Goal: Task Accomplishment & Management: Use online tool/utility

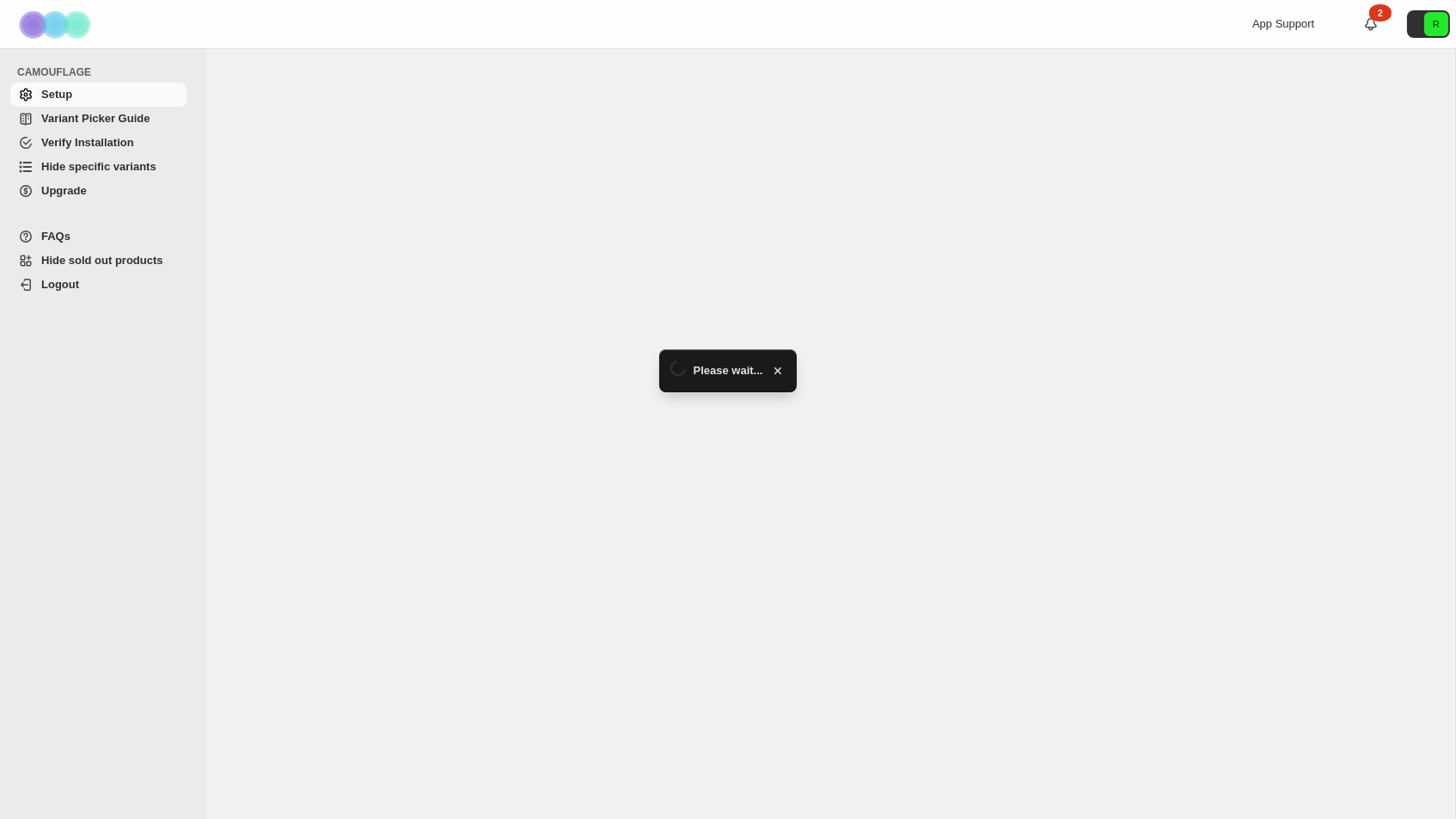
select select "******"
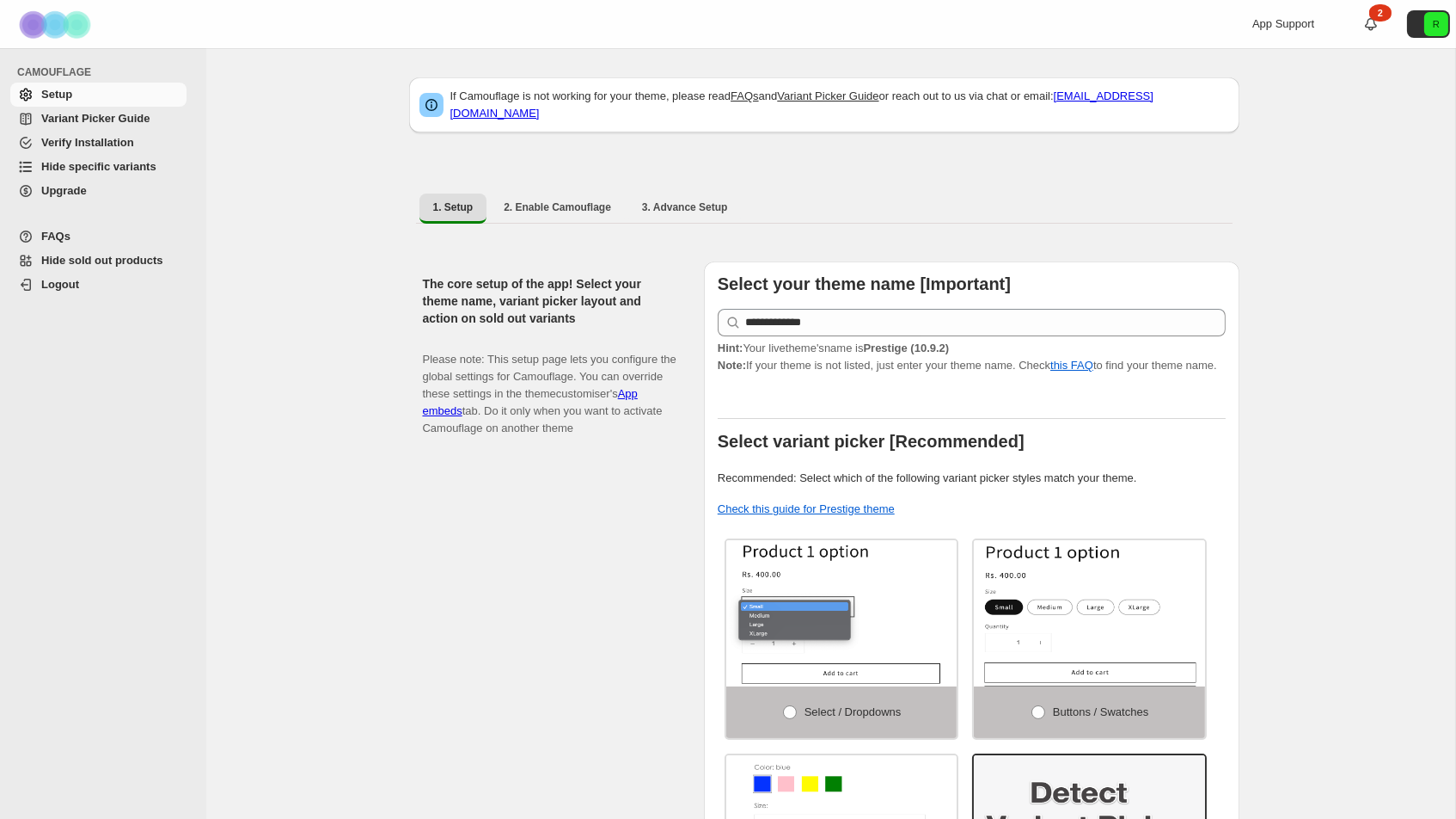
click at [157, 113] on span "Variant Picker Guide" at bounding box center [112, 118] width 142 height 17
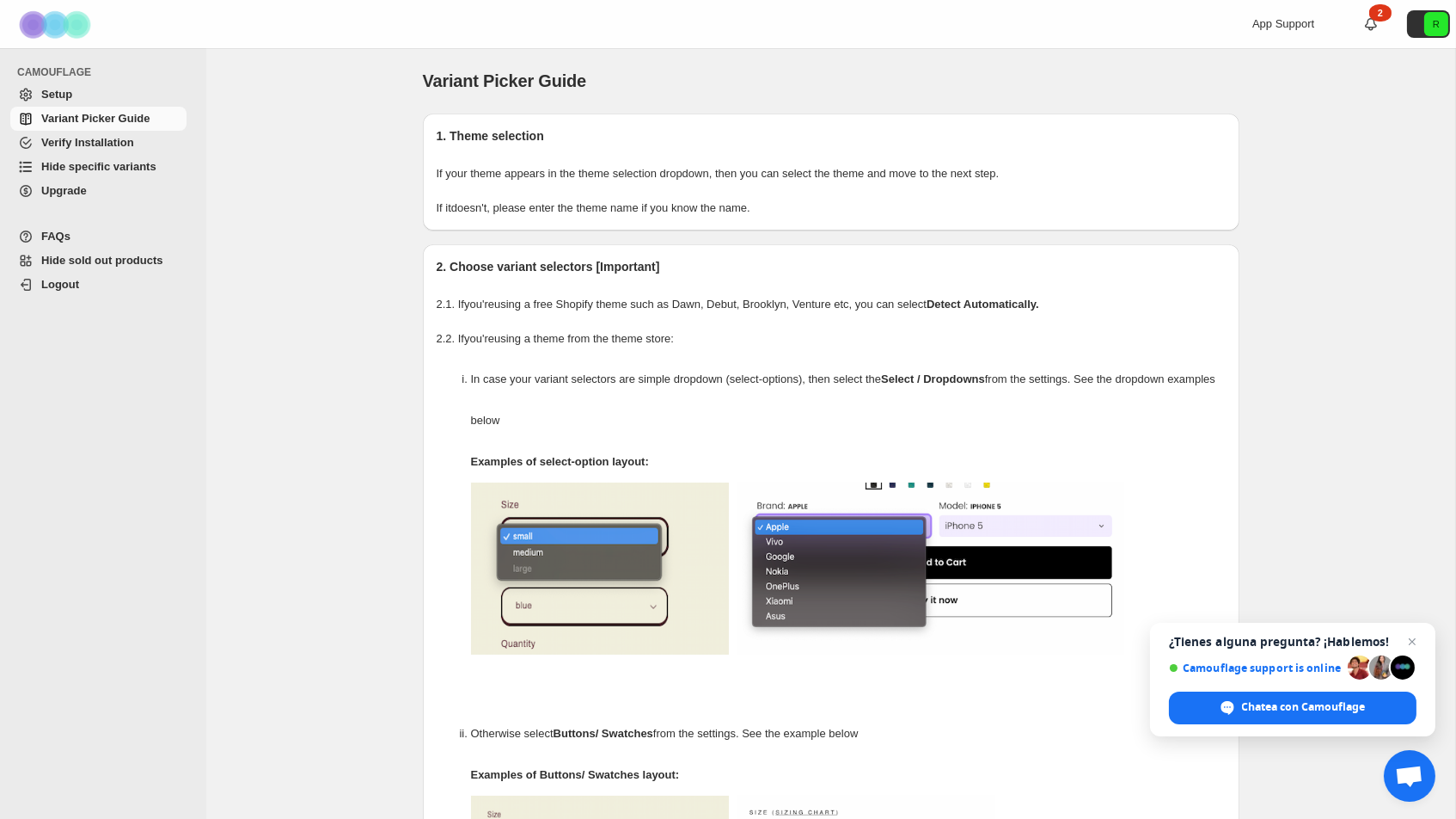
click at [153, 167] on span "Hide specific variants" at bounding box center [99, 166] width 115 height 13
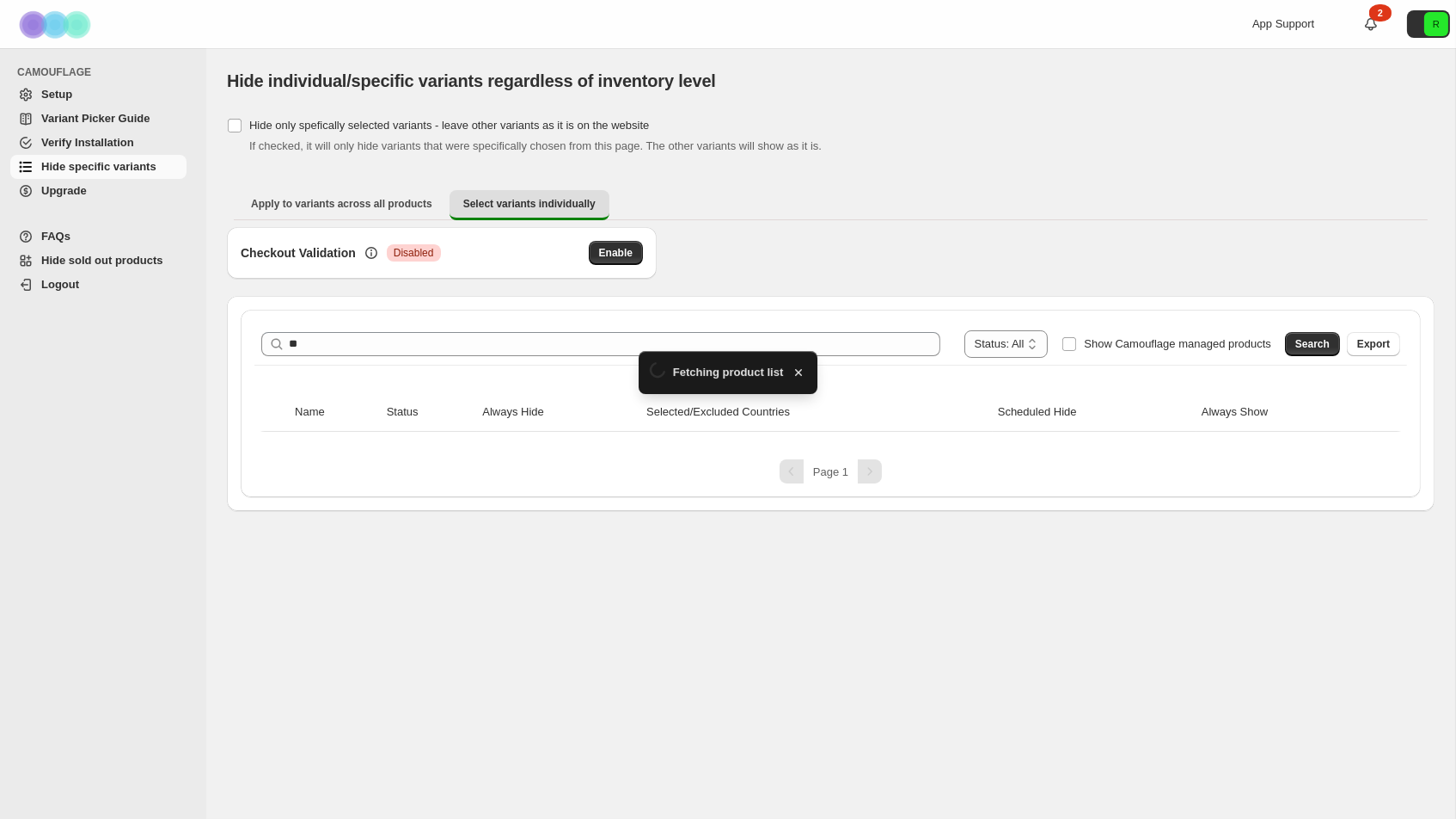
type input "*"
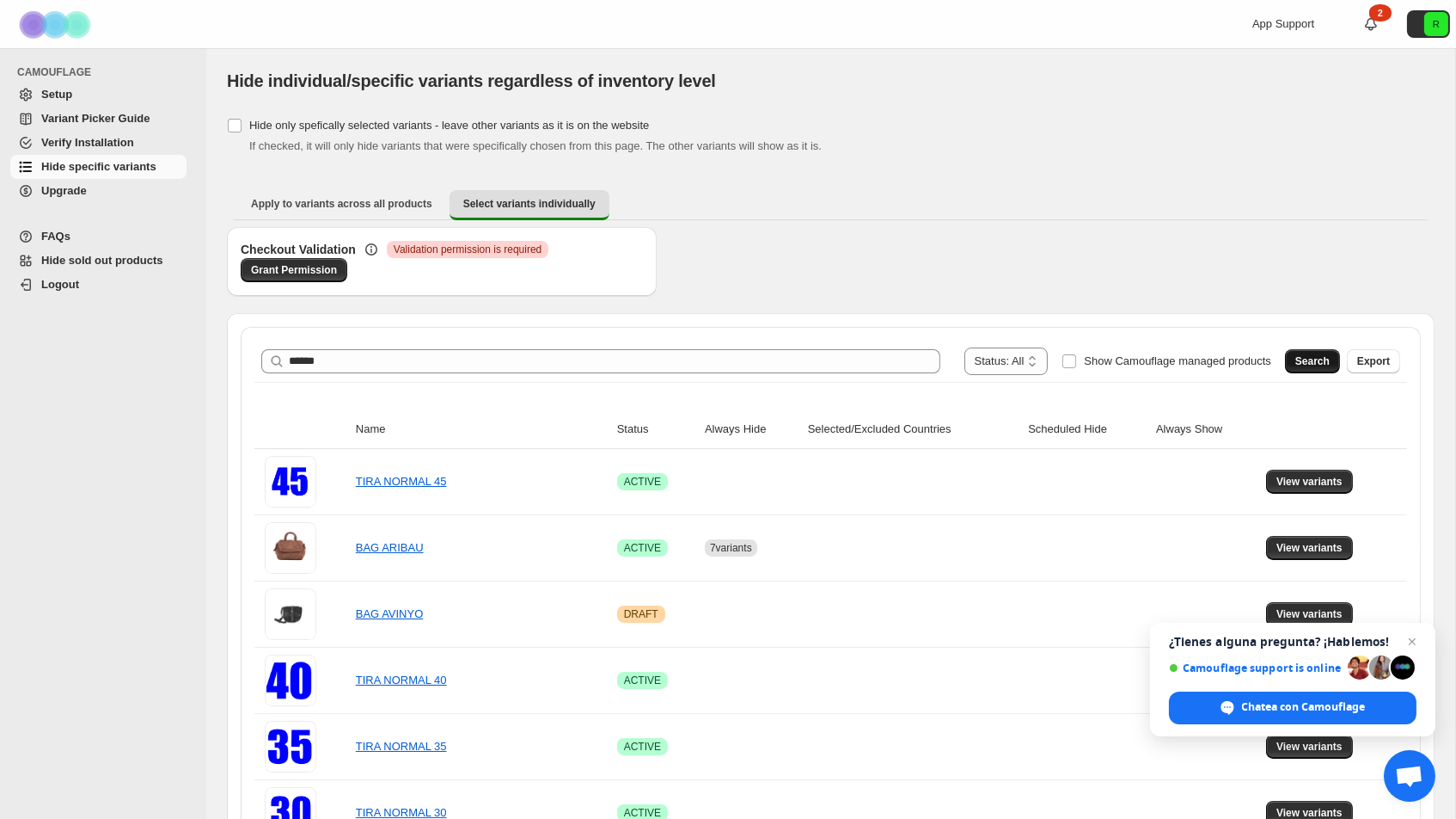
type input "******"
click at [1301, 360] on span "Search" at bounding box center [1313, 361] width 34 height 13
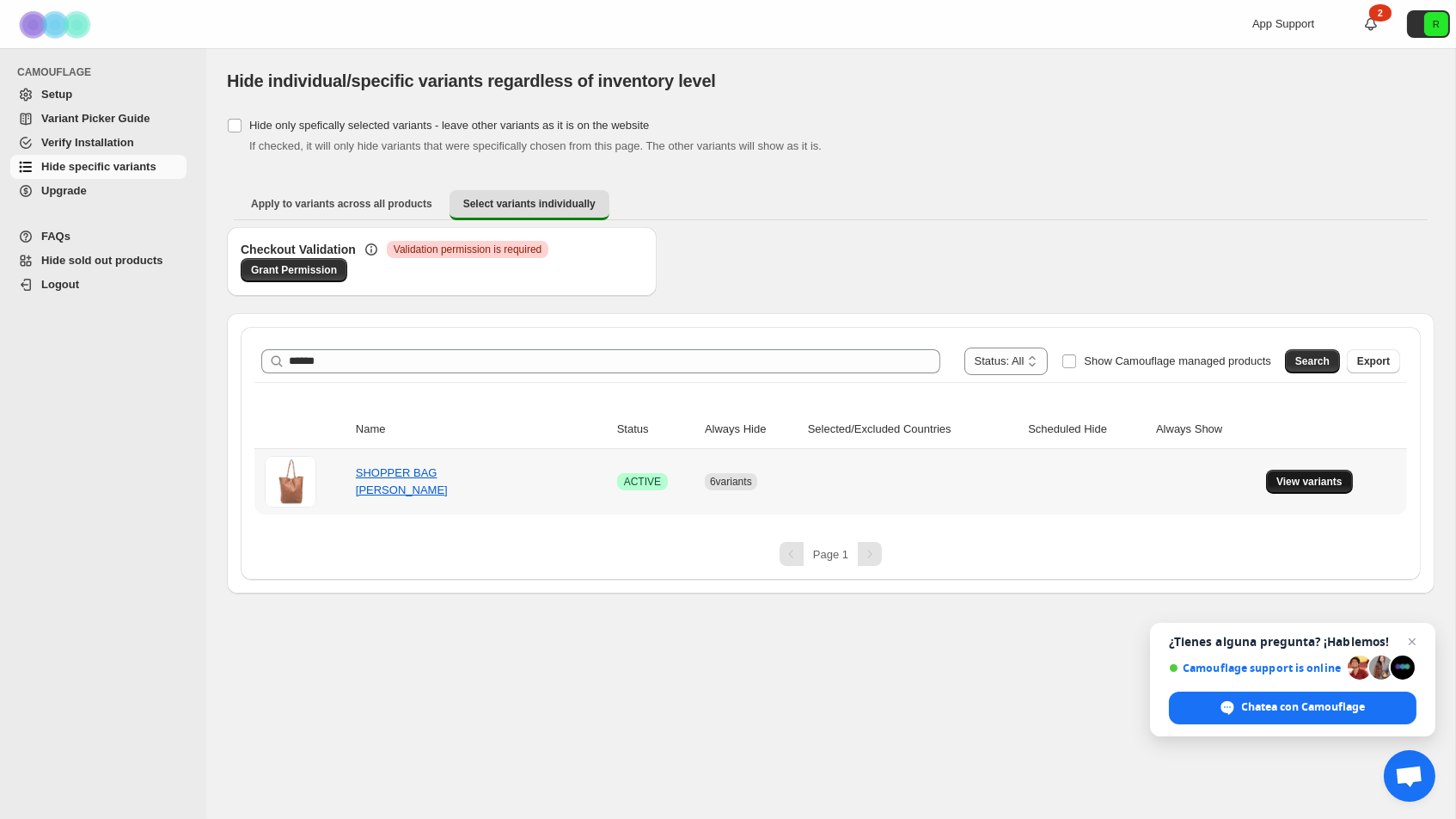
click at [1322, 480] on span "View variants" at bounding box center [1309, 481] width 66 height 13
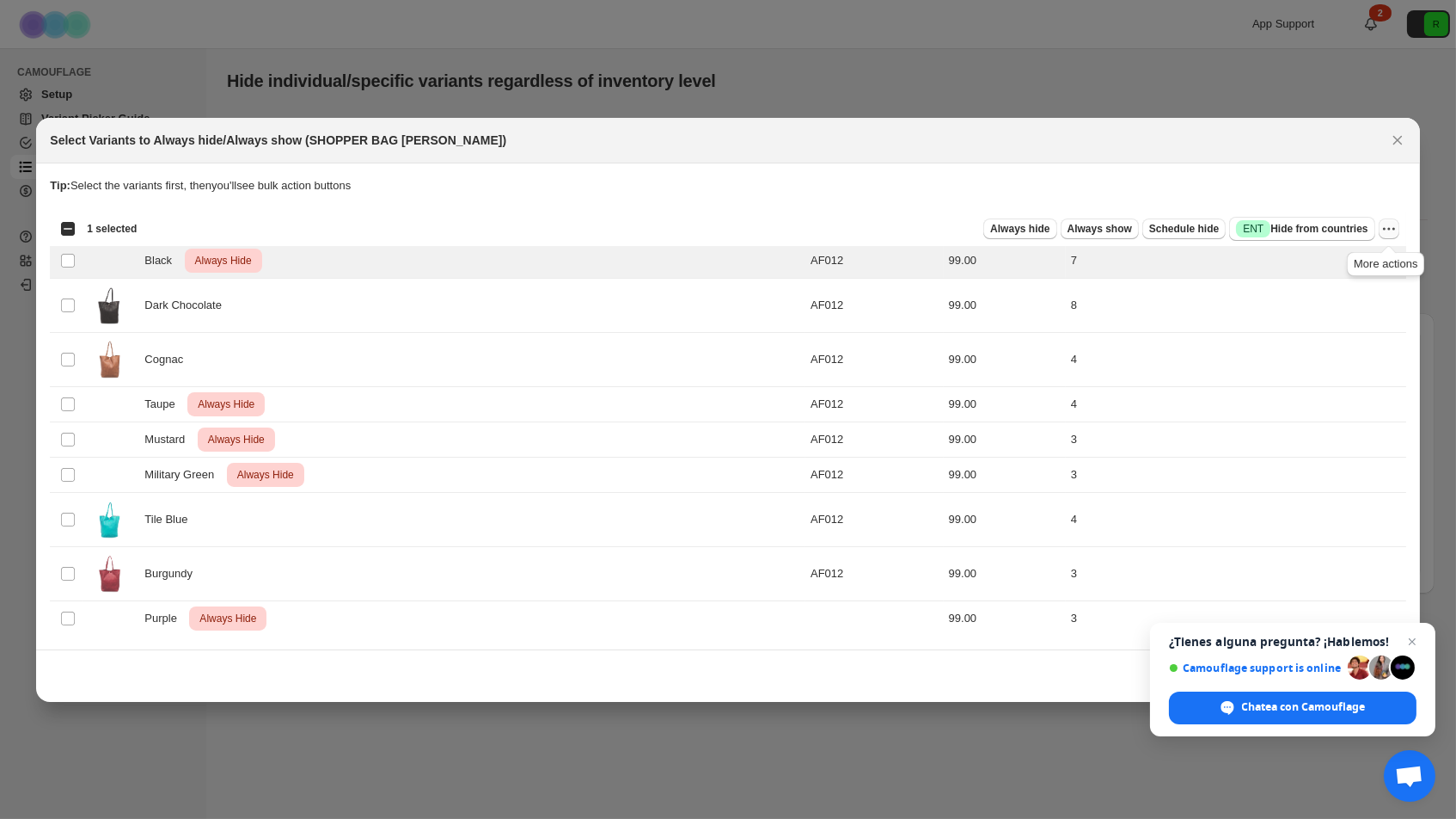
click at [1388, 233] on icon "More actions" at bounding box center [1388, 228] width 17 height 17
click at [1349, 271] on span "Undo always hide" at bounding box center [1326, 266] width 125 height 17
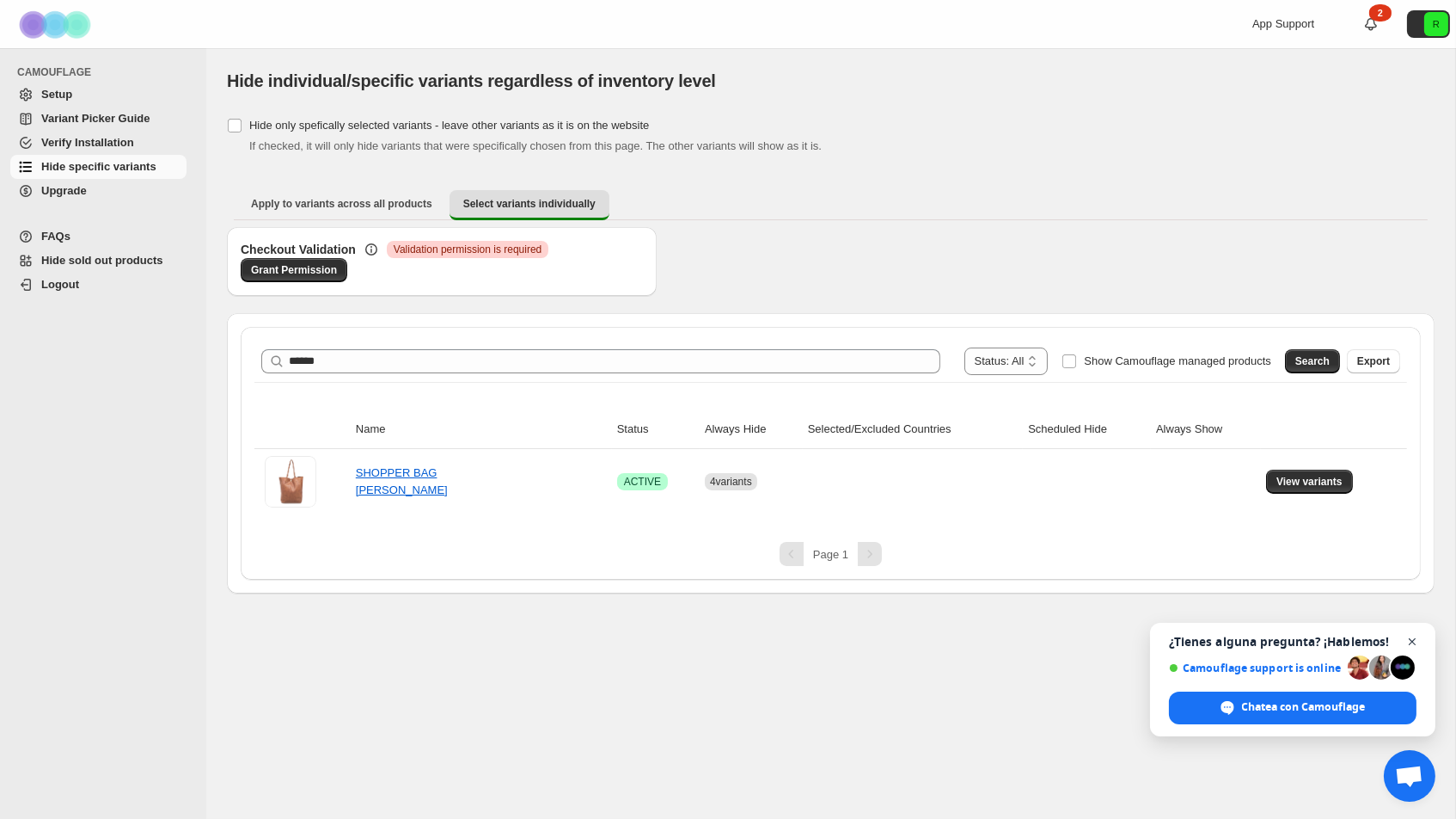
click at [1410, 644] on span "Cerrar el chat" at bounding box center [1412, 642] width 22 height 22
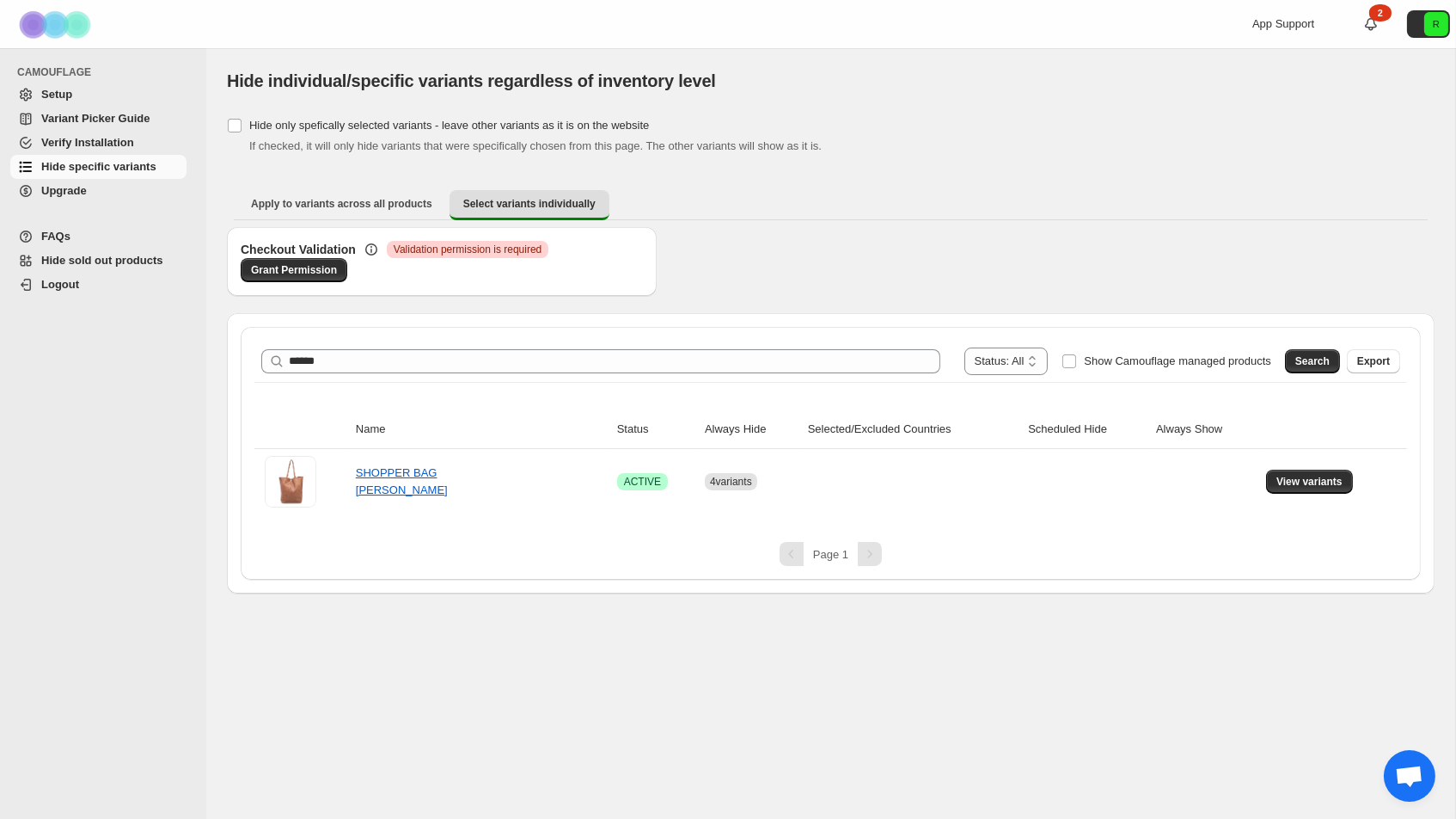
click at [1378, 23] on icon at bounding box center [1370, 23] width 17 height 17
